Goal: Navigation & Orientation: Find specific page/section

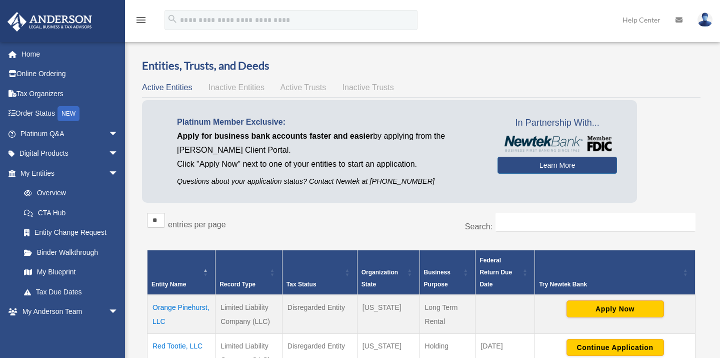
scroll to position [1, 0]
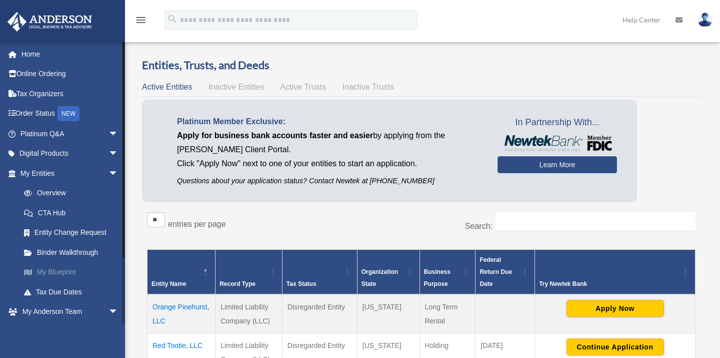
click at [62, 267] on link "My Blueprint" at bounding box center [74, 272] width 120 height 20
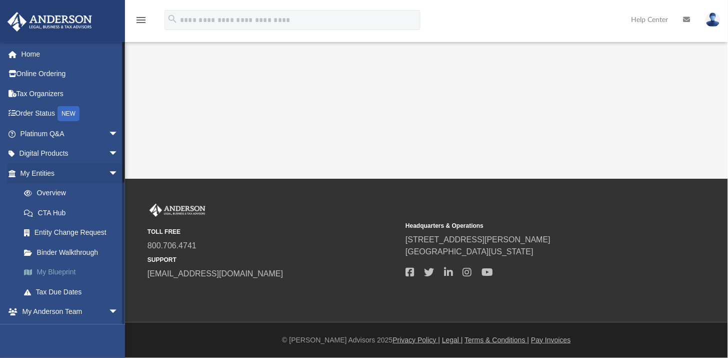
click at [69, 273] on link "My Blueprint" at bounding box center [74, 272] width 120 height 20
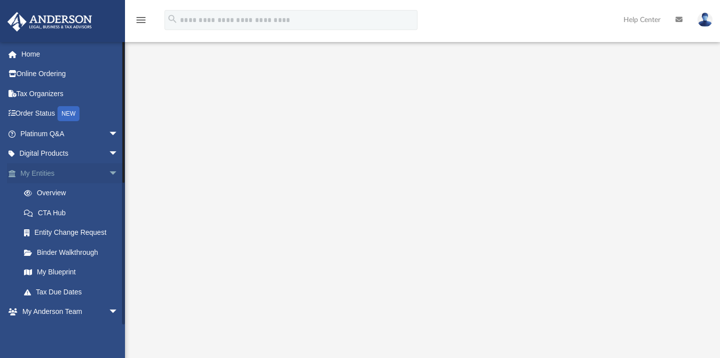
click at [109, 172] on span "arrow_drop_down" at bounding box center [119, 173] width 20 height 21
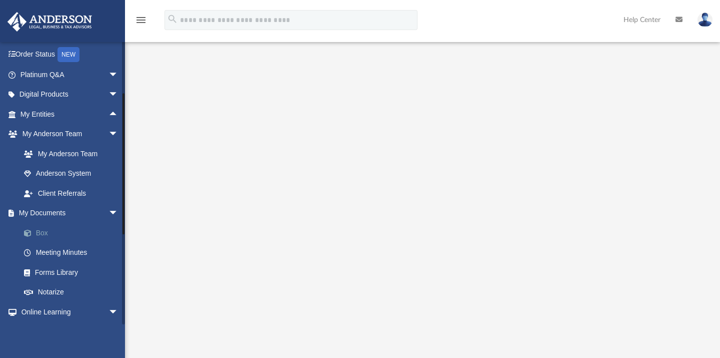
scroll to position [61, 0]
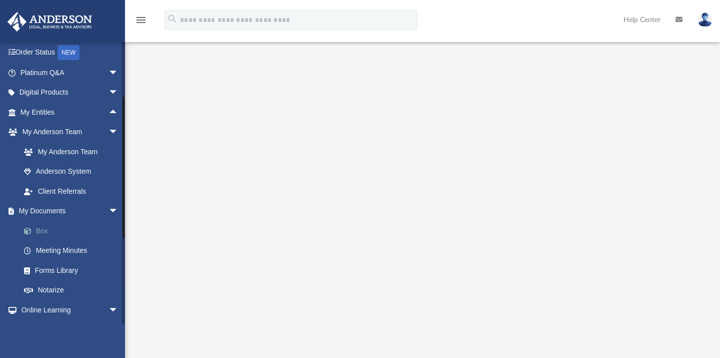
click at [49, 231] on link "Box" at bounding box center [74, 231] width 120 height 20
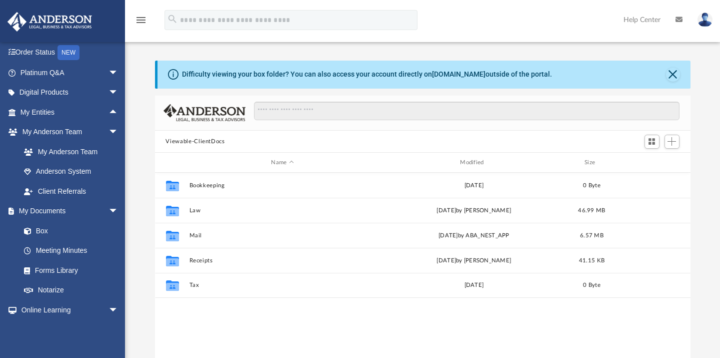
scroll to position [218, 527]
click at [109, 210] on span "arrow_drop_down" at bounding box center [119, 211] width 20 height 21
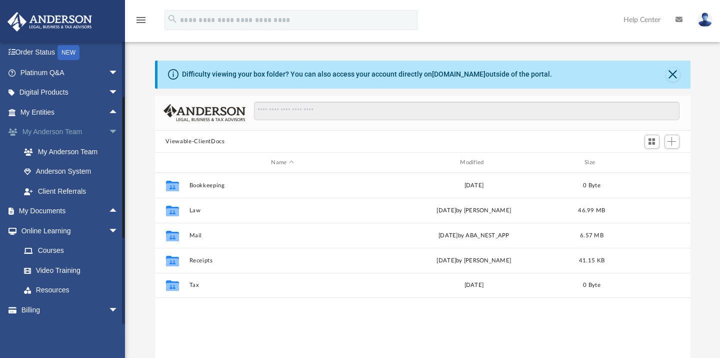
click at [109, 129] on span "arrow_drop_down" at bounding box center [119, 132] width 20 height 21
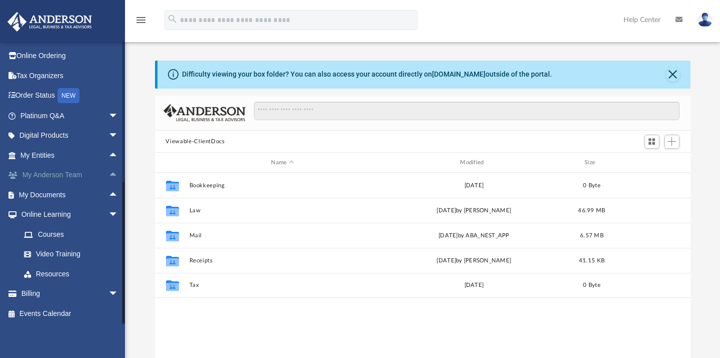
scroll to position [0, 0]
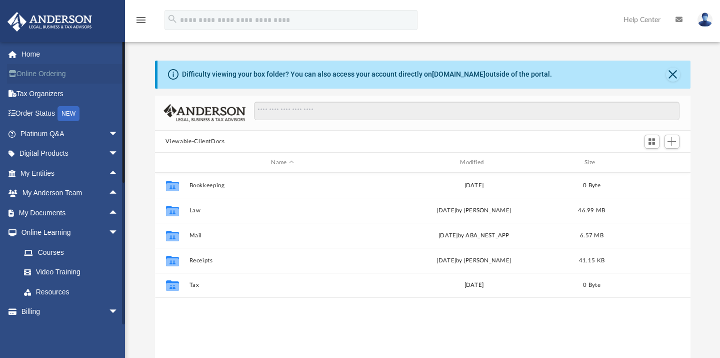
click at [84, 64] on link "Online Ordering" at bounding box center [70, 74] width 127 height 20
